Goal: Task Accomplishment & Management: Manage account settings

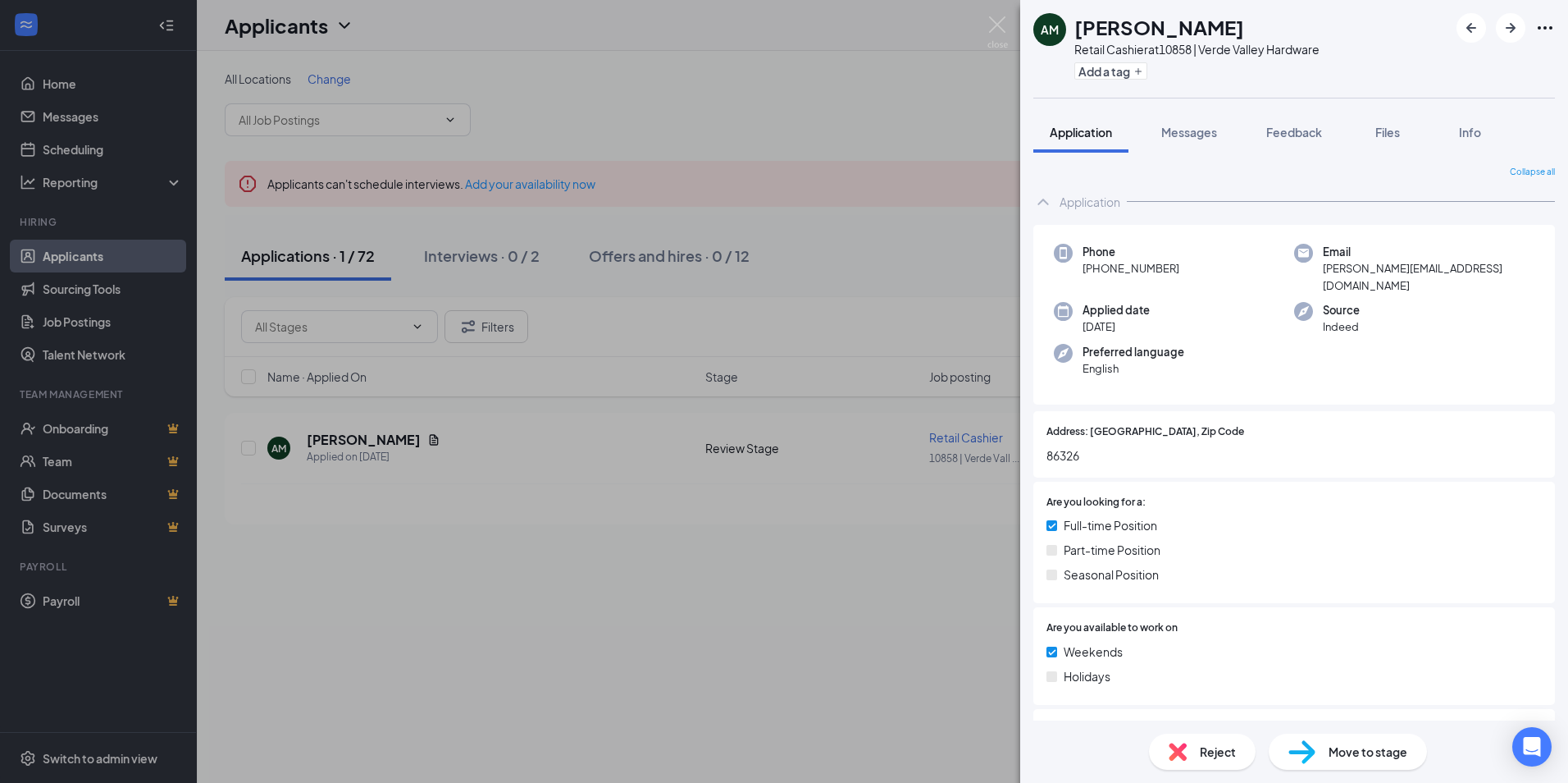
scroll to position [902, 0]
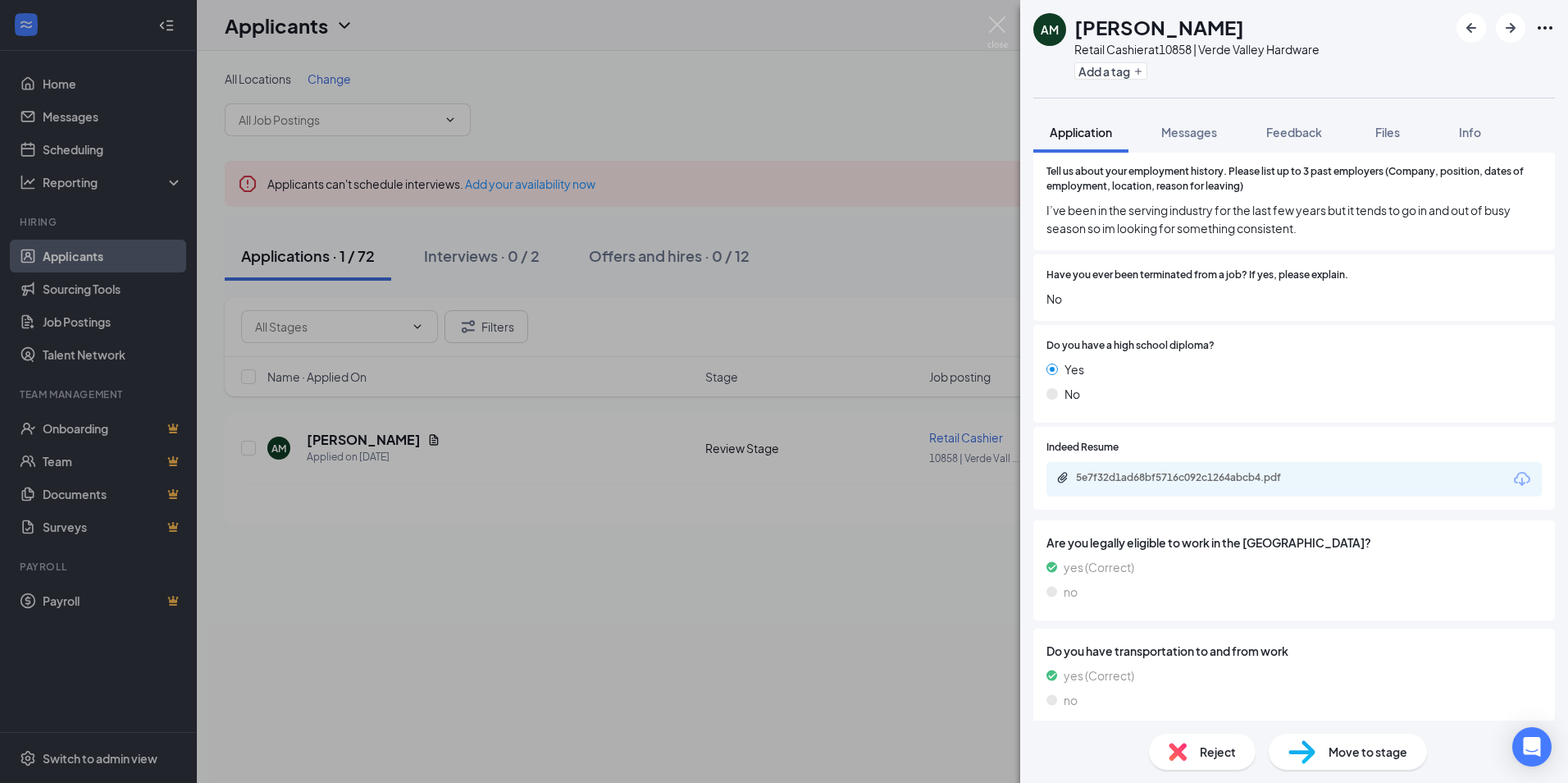
click at [328, 243] on div "AM [PERSON_NAME] Retail Cashier at 10858 | Verde Valley Hardware Add a tag Appl…" at bounding box center [784, 391] width 1568 height 783
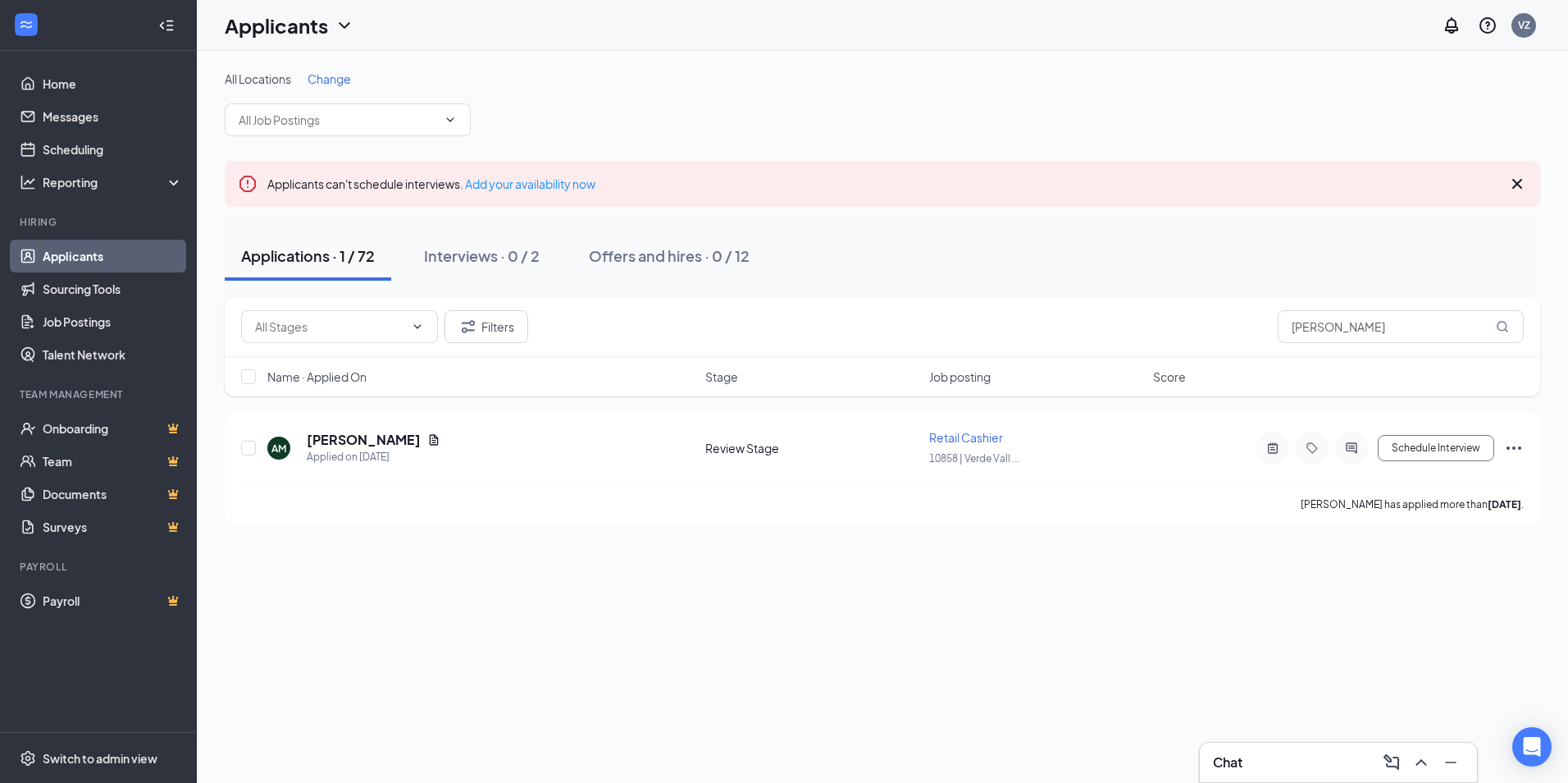
click at [315, 260] on div "Applications · 1 / 72" at bounding box center [307, 256] width 134 height 21
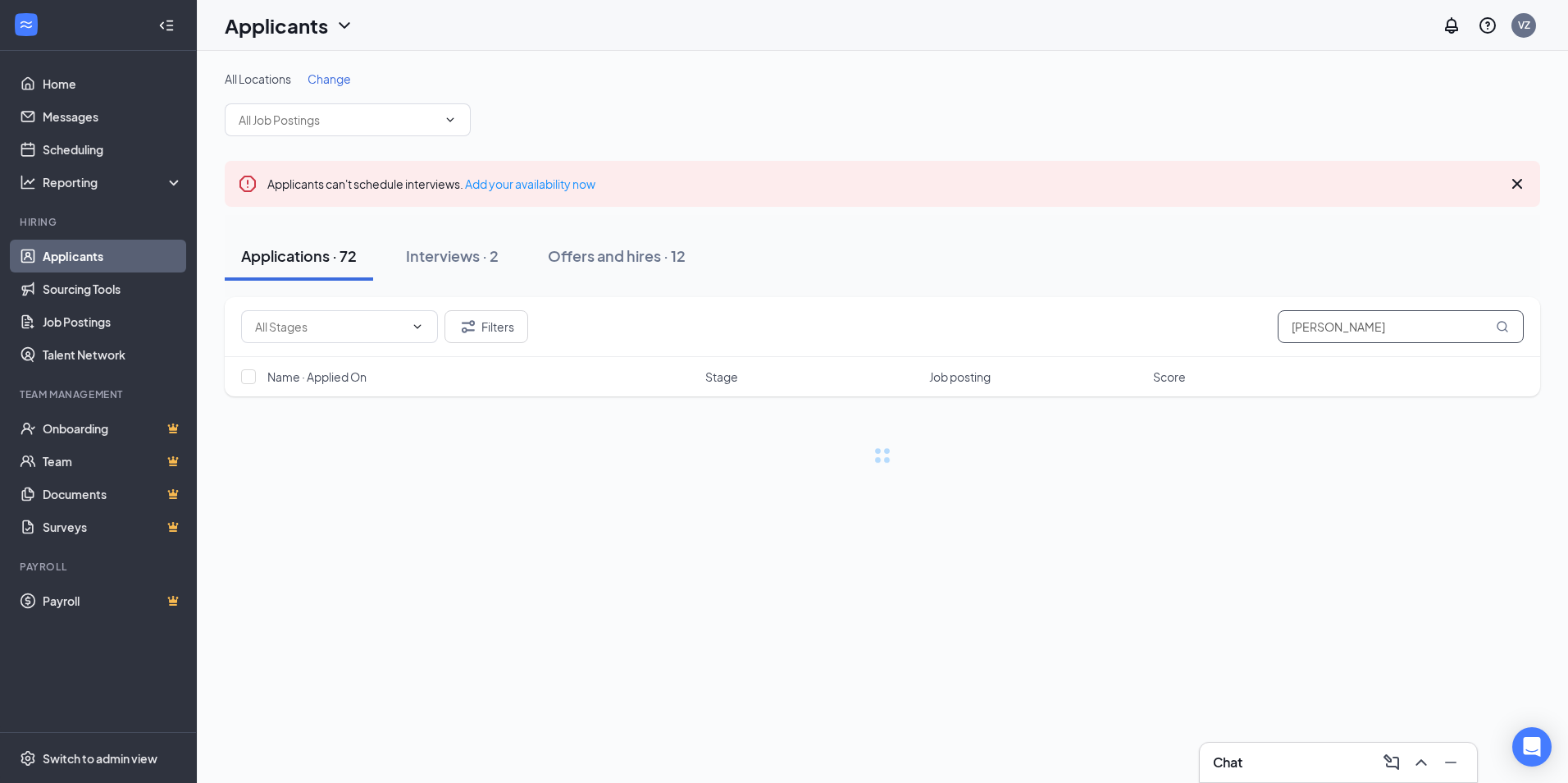
drag, startPoint x: 1325, startPoint y: 330, endPoint x: 1154, endPoint y: 329, distance: 171.0
click at [1154, 329] on div "Filters [PERSON_NAME]" at bounding box center [882, 326] width 1283 height 33
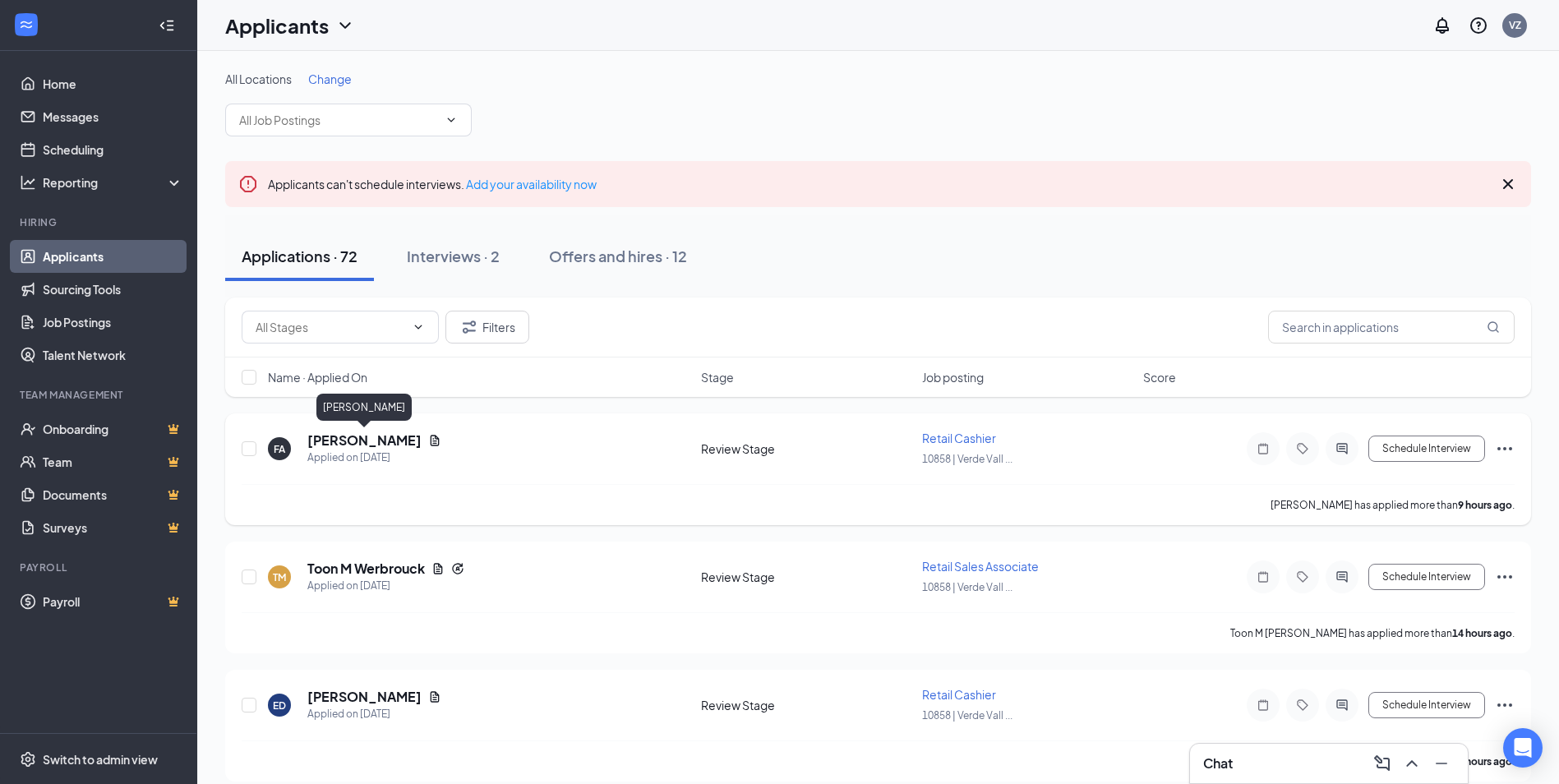
click at [363, 437] on h5 "[PERSON_NAME]" at bounding box center [363, 441] width 114 height 18
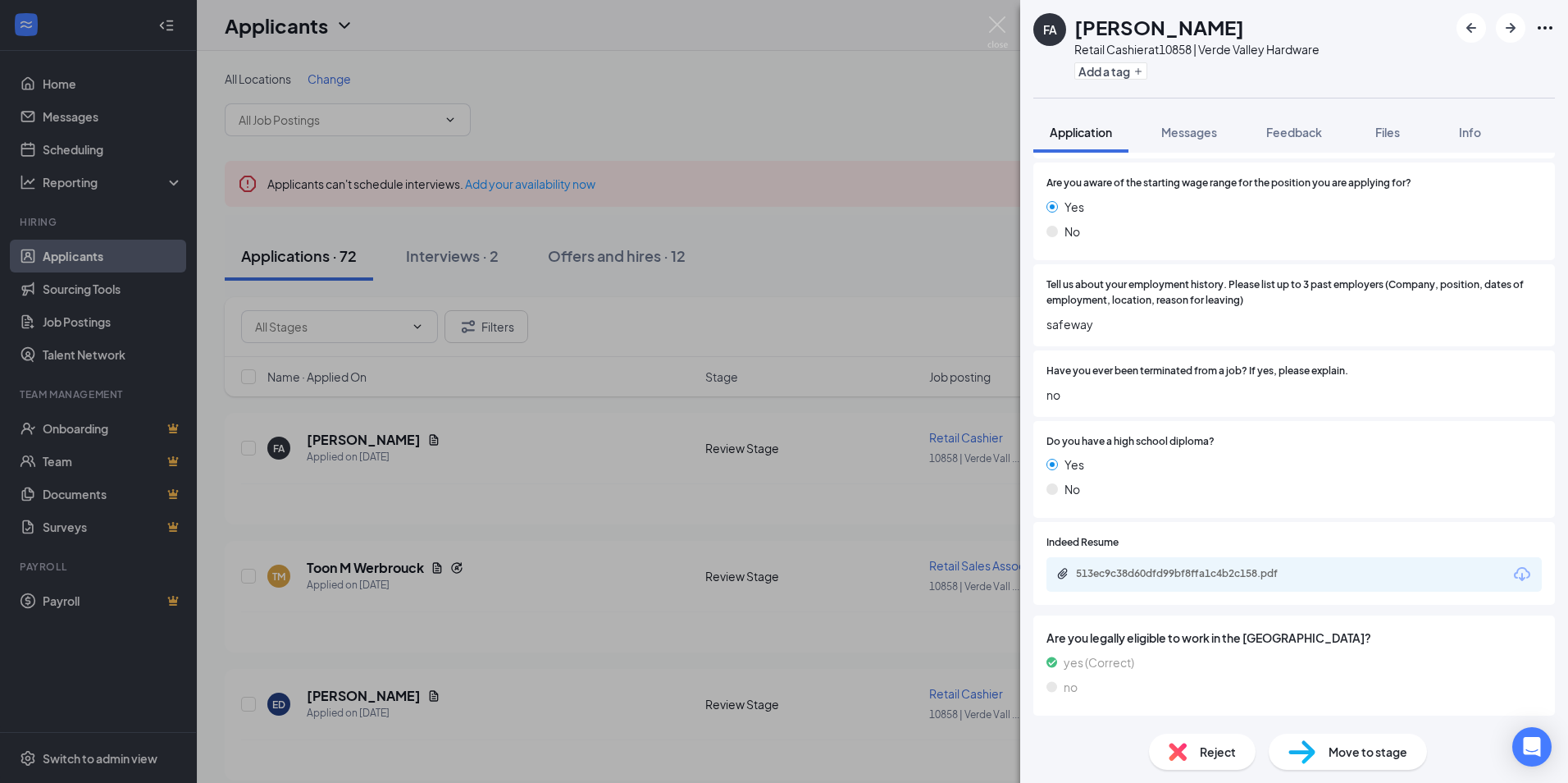
scroll to position [902, 0]
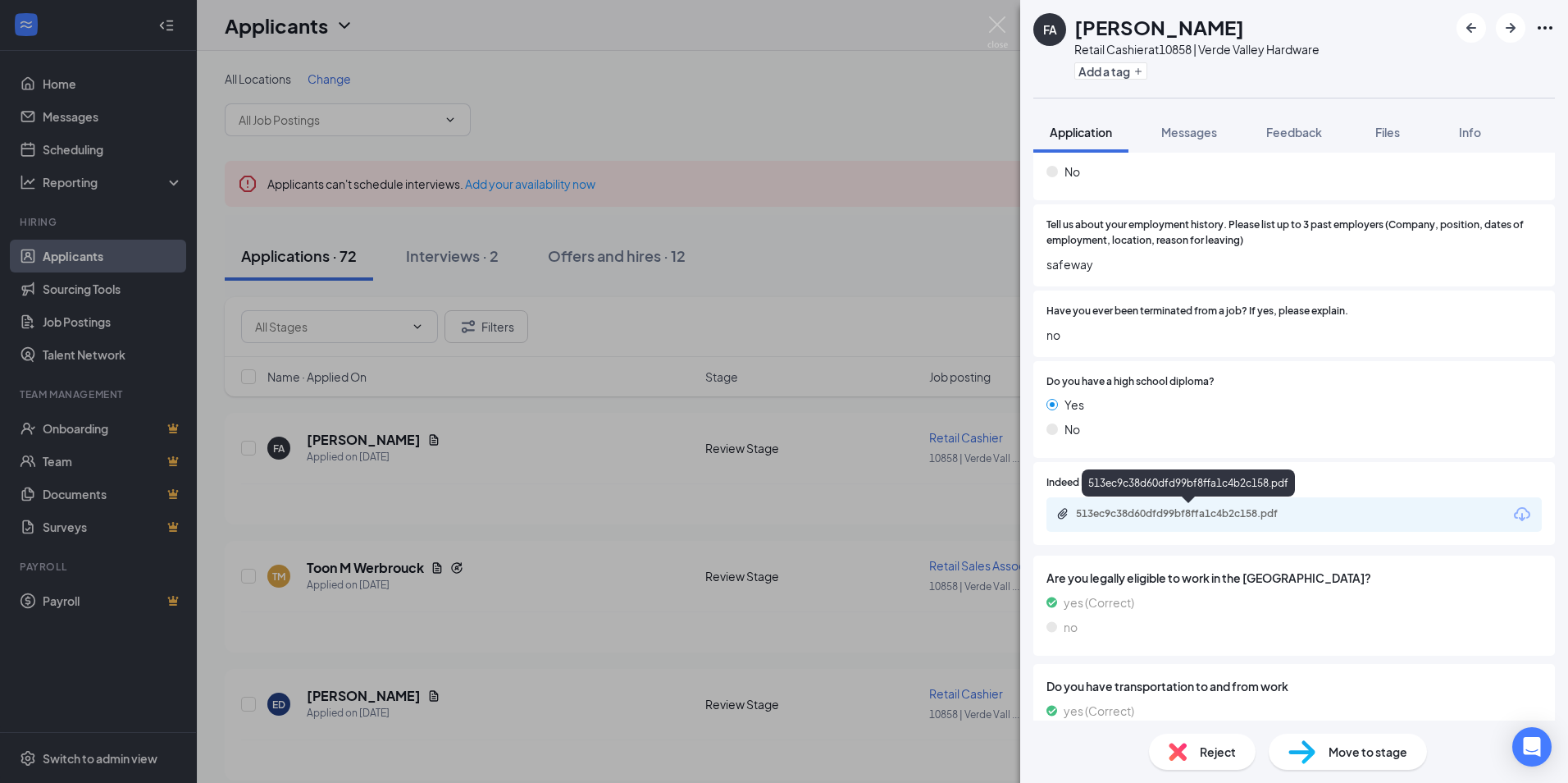
click at [1249, 512] on div "513ec9c38d60dfd99bf8ffa1c4b2c158.pdf" at bounding box center [1191, 514] width 230 height 13
click at [676, 441] on div "FA [PERSON_NAME] Retail Cashier at 10858 | Verde Valley Hardware Add a tag Appl…" at bounding box center [784, 391] width 1568 height 783
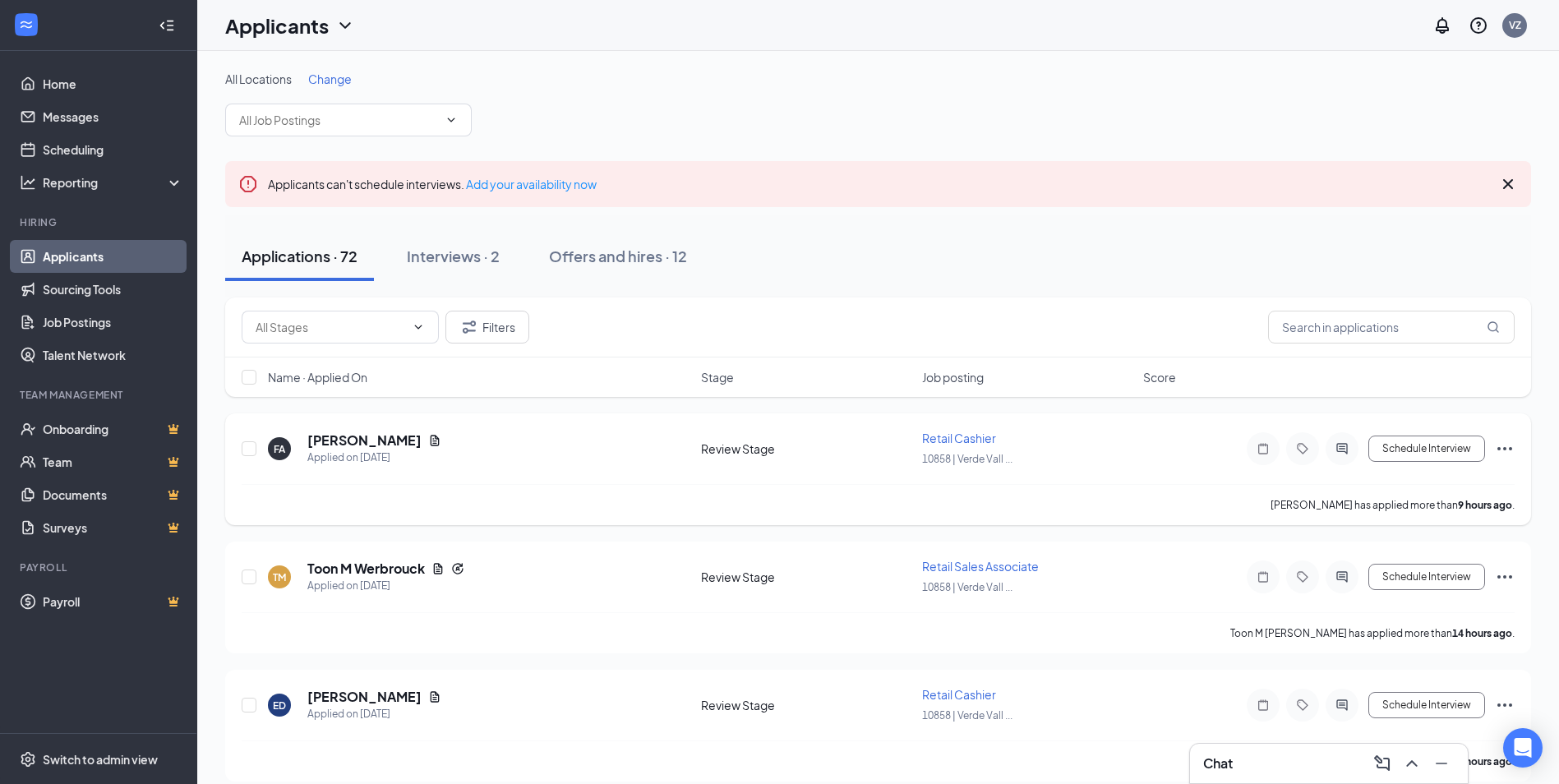
click at [555, 491] on div "[PERSON_NAME] has applied more than 9 hours ago ." at bounding box center [878, 504] width 1273 height 41
click at [374, 565] on h5 "Toon M Werbrouck" at bounding box center [365, 568] width 117 height 18
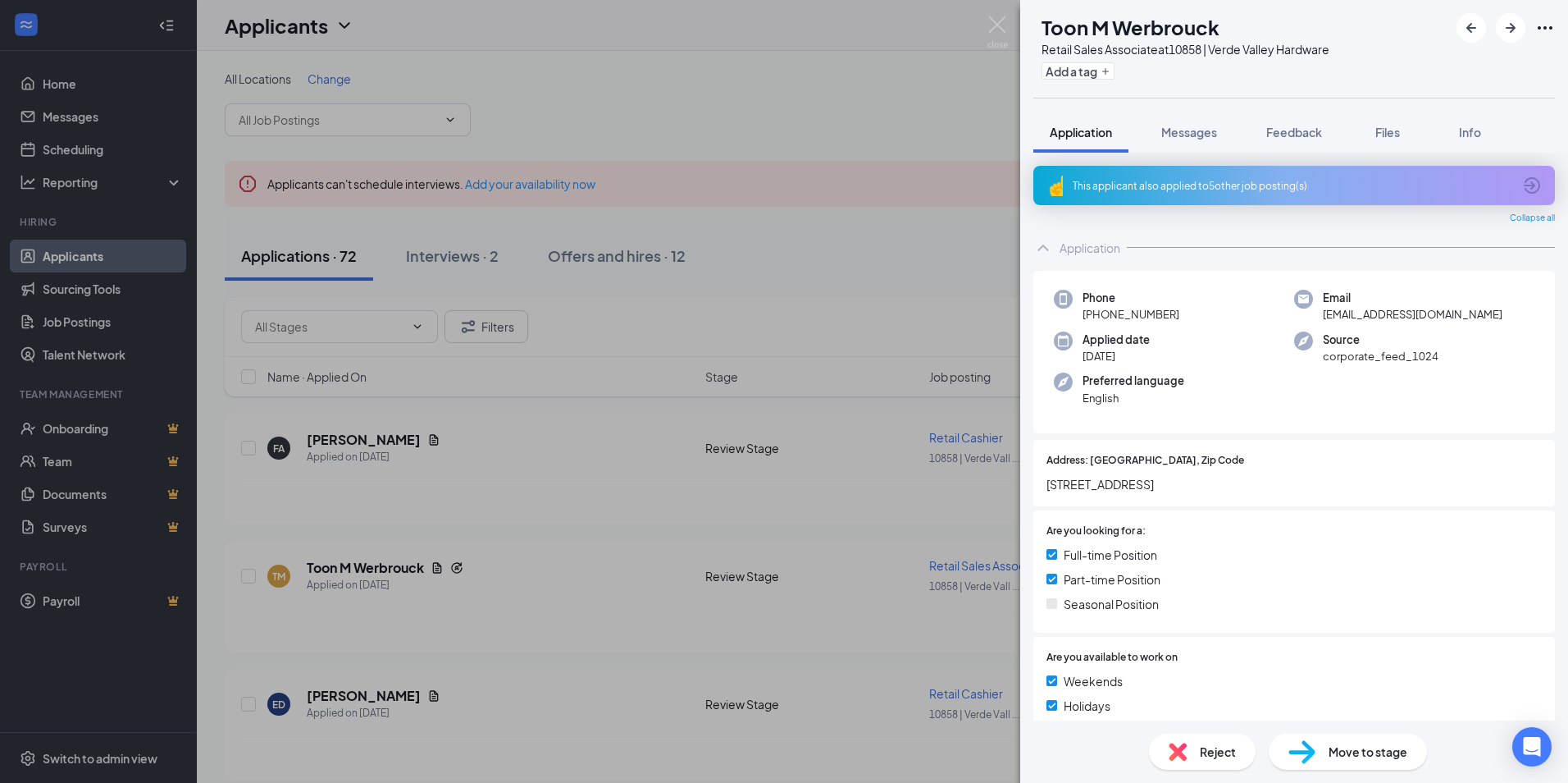
click at [1332, 187] on div "This applicant also applied to 5 other job posting(s)" at bounding box center [1293, 186] width 440 height 14
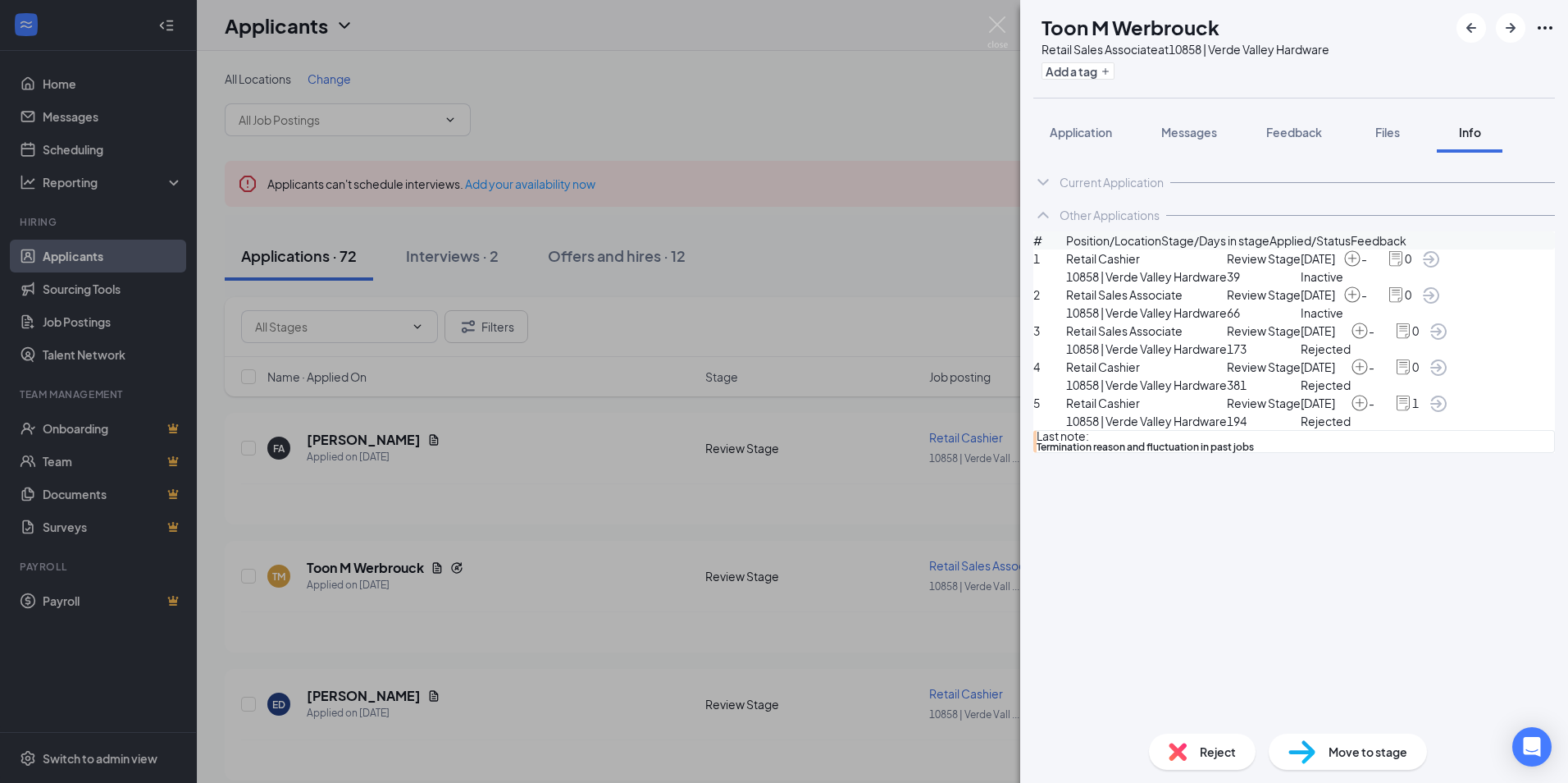
click at [1448, 377] on icon "ArrowCircle" at bounding box center [1439, 367] width 20 height 20
click at [1092, 340] on span "Retail Sales Associate" at bounding box center [1146, 331] width 161 height 18
click at [1447, 340] on icon "ArrowCircle" at bounding box center [1439, 331] width 16 height 16
click at [1202, 749] on span "Reject" at bounding box center [1218, 752] width 36 height 18
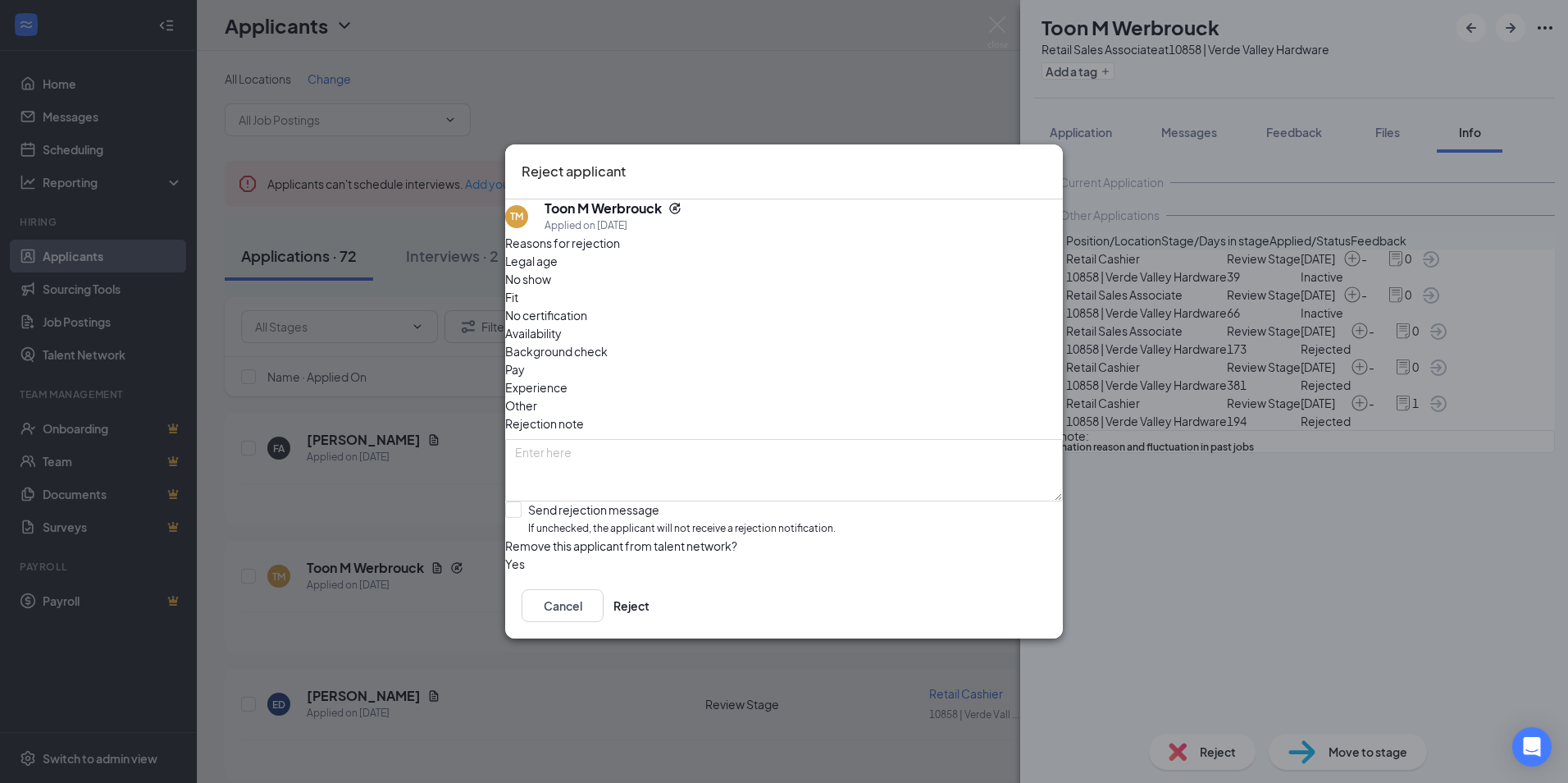
click at [567, 378] on span "Experience" at bounding box center [536, 387] width 63 height 18
click at [518, 290] on span "Fit" at bounding box center [512, 297] width 13 height 18
click at [533, 501] on input "Send rejection message If unchecked, the applicant will not receive a rejection…" at bounding box center [671, 518] width 331 height 35
checkbox input "true"
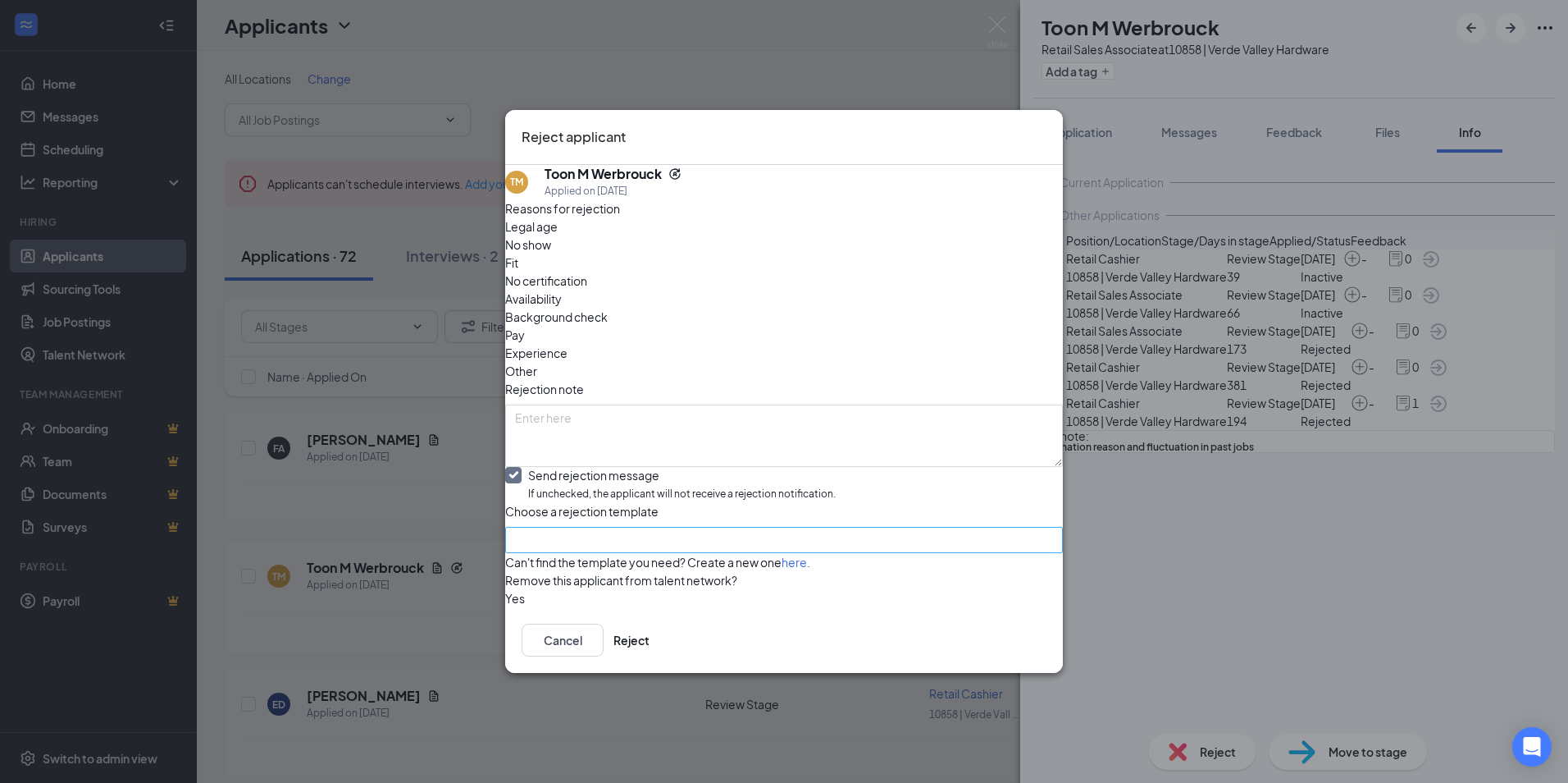
click at [637, 527] on input "search" at bounding box center [778, 539] width 526 height 25
drag, startPoint x: 567, startPoint y: 592, endPoint x: 820, endPoint y: 658, distance: 261.5
click at [570, 592] on span "Rejection - Not Interested" at bounding box center [584, 595] width 139 height 18
click at [988, 640] on div "Cancel Reject" at bounding box center [784, 640] width 558 height 65
click at [650, 657] on button "Reject" at bounding box center [632, 640] width 36 height 33
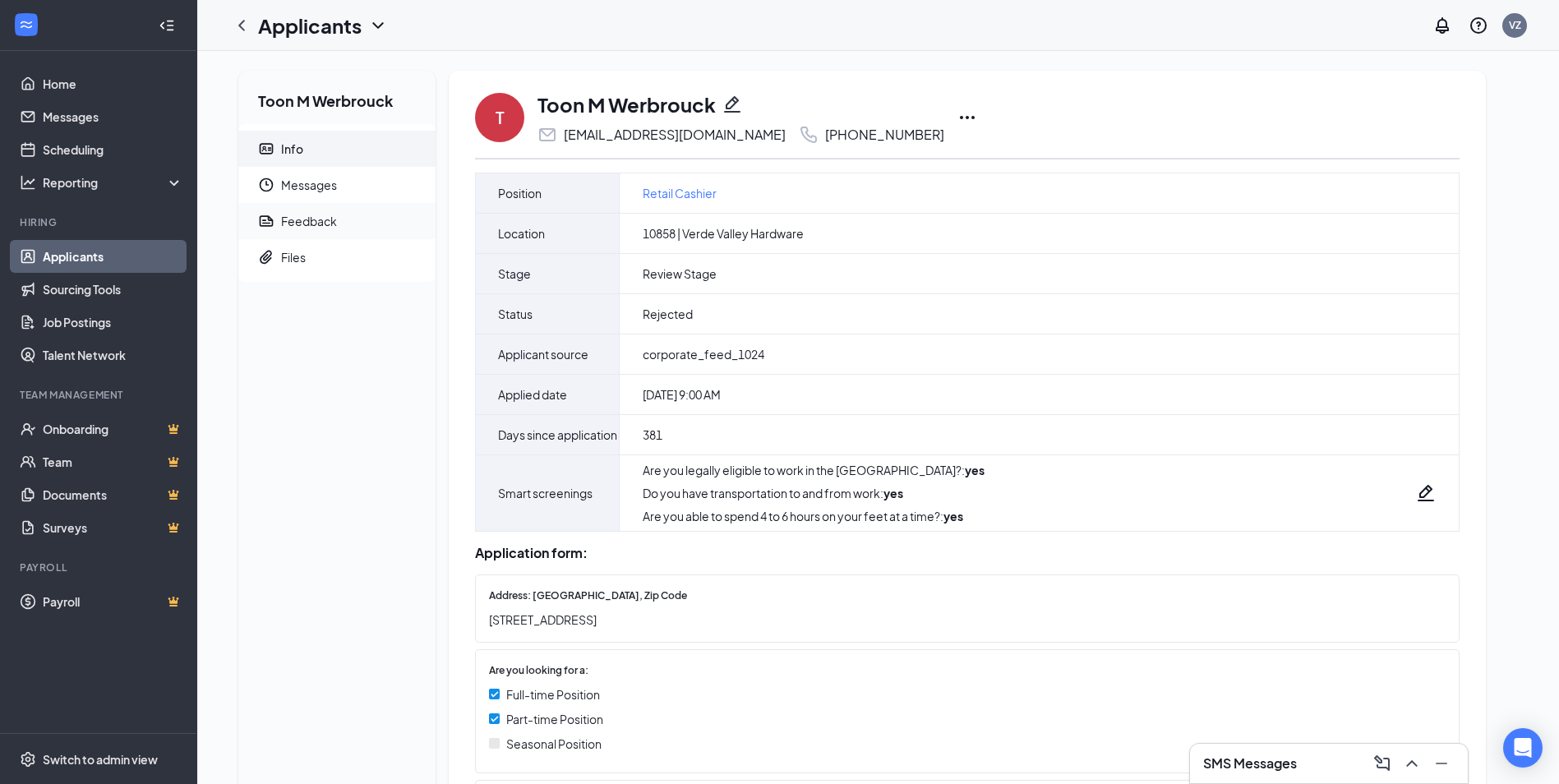
click at [307, 223] on div "Feedback" at bounding box center [309, 221] width 56 height 16
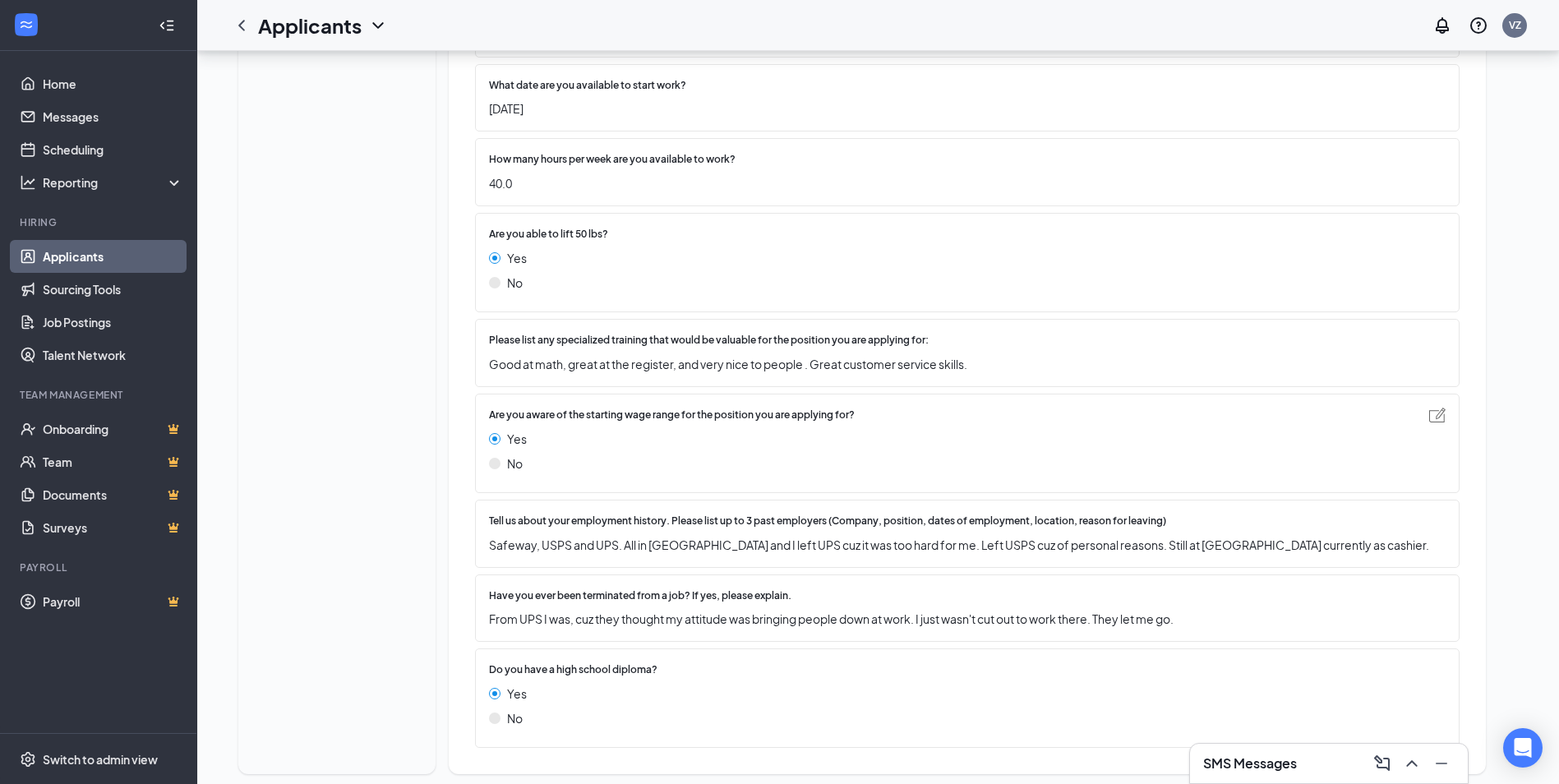
scroll to position [864, 0]
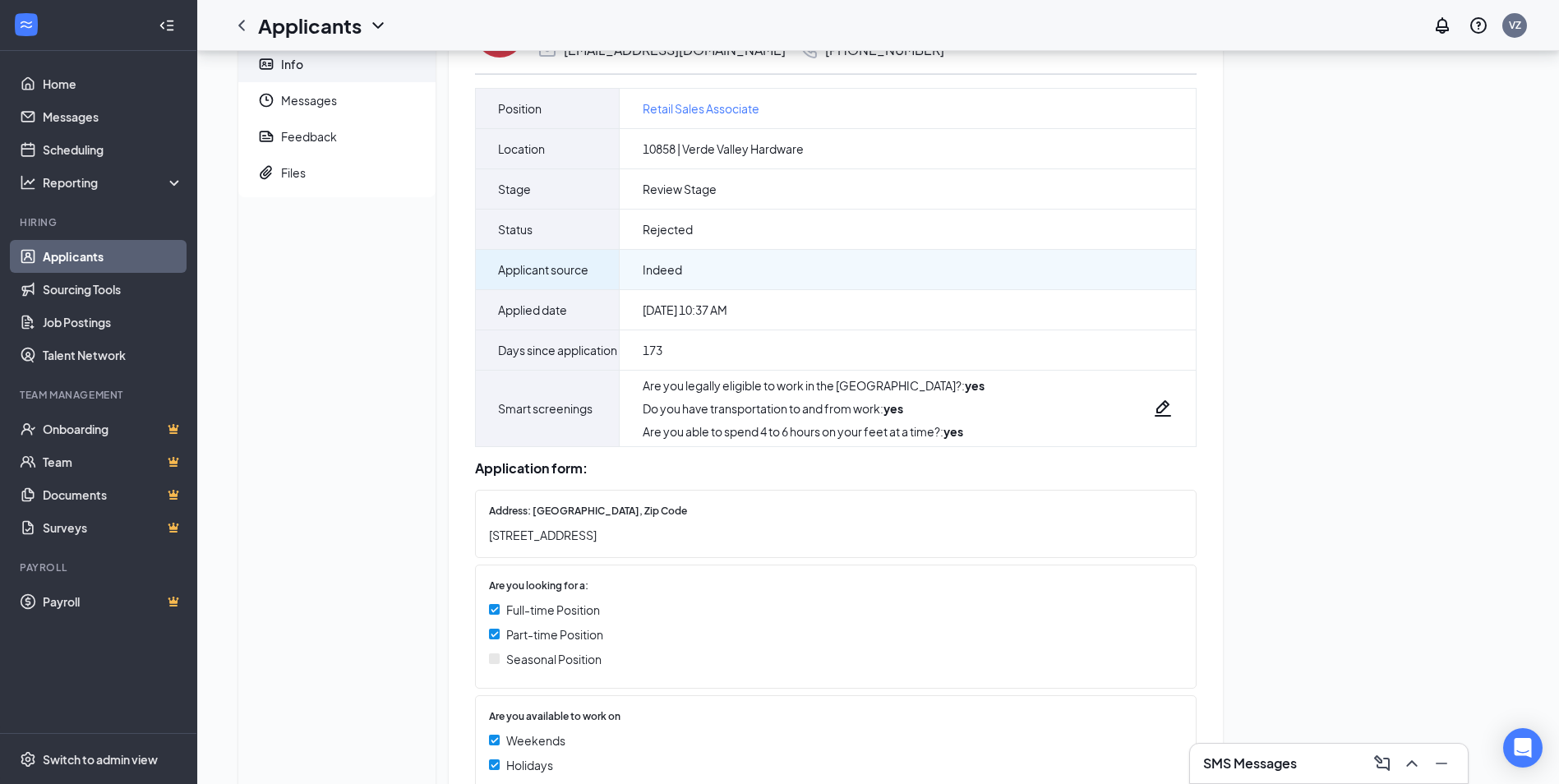
scroll to position [79, 0]
